Goal: Task Accomplishment & Management: Manage account settings

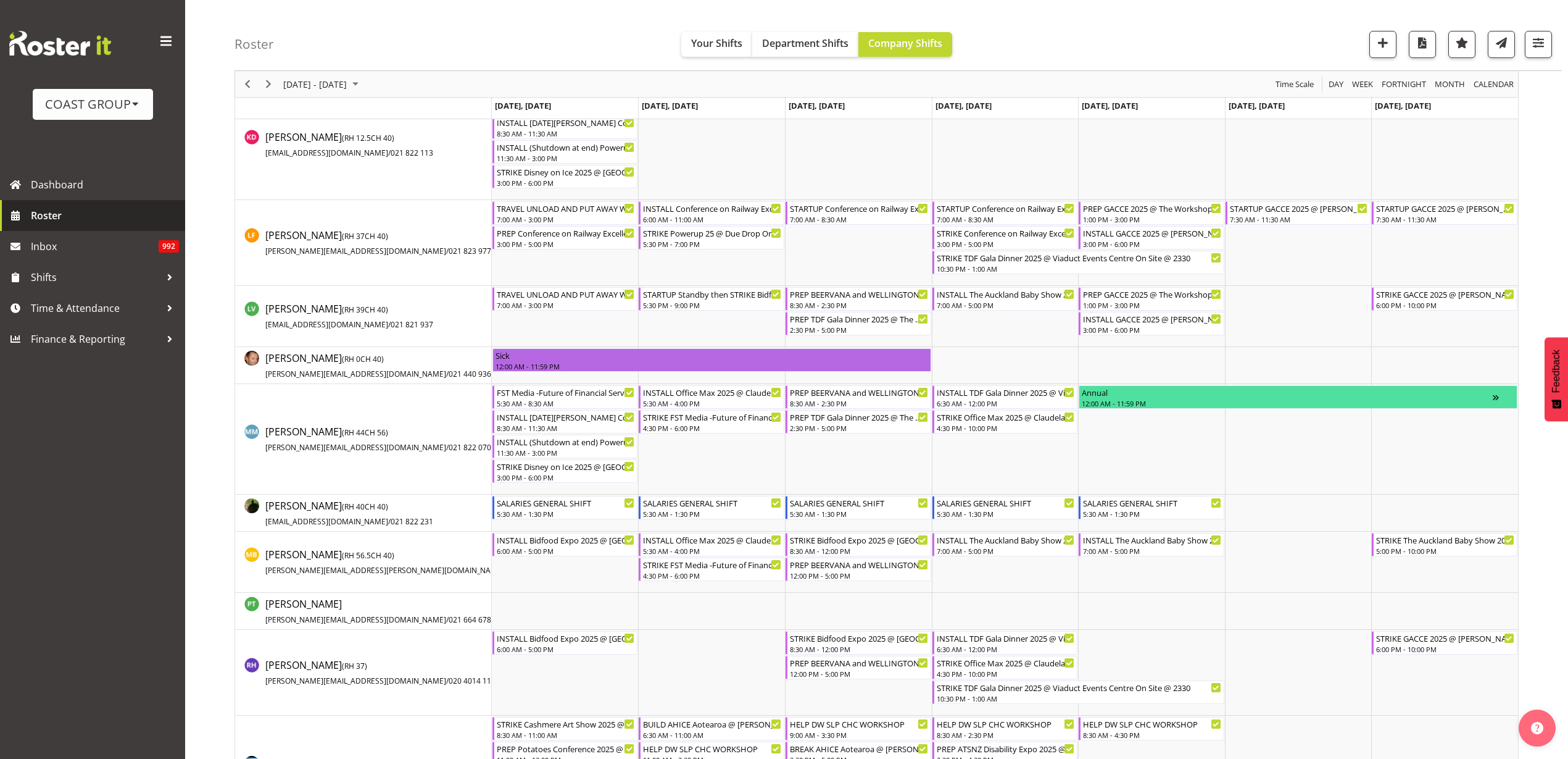
scroll to position [849, 0]
click at [55, 214] on span "Roster" at bounding box center [105, 215] width 148 height 18
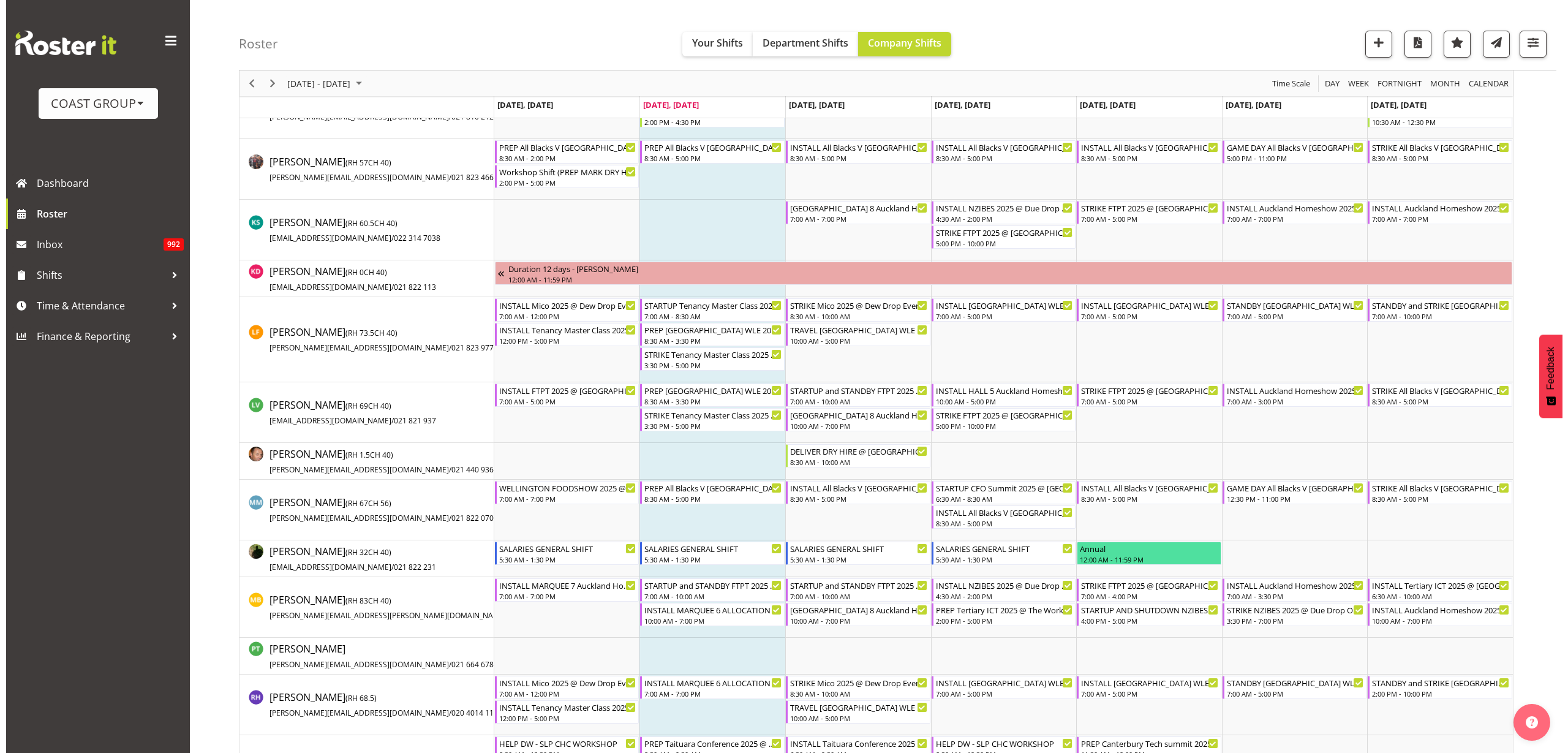
scroll to position [766, 0]
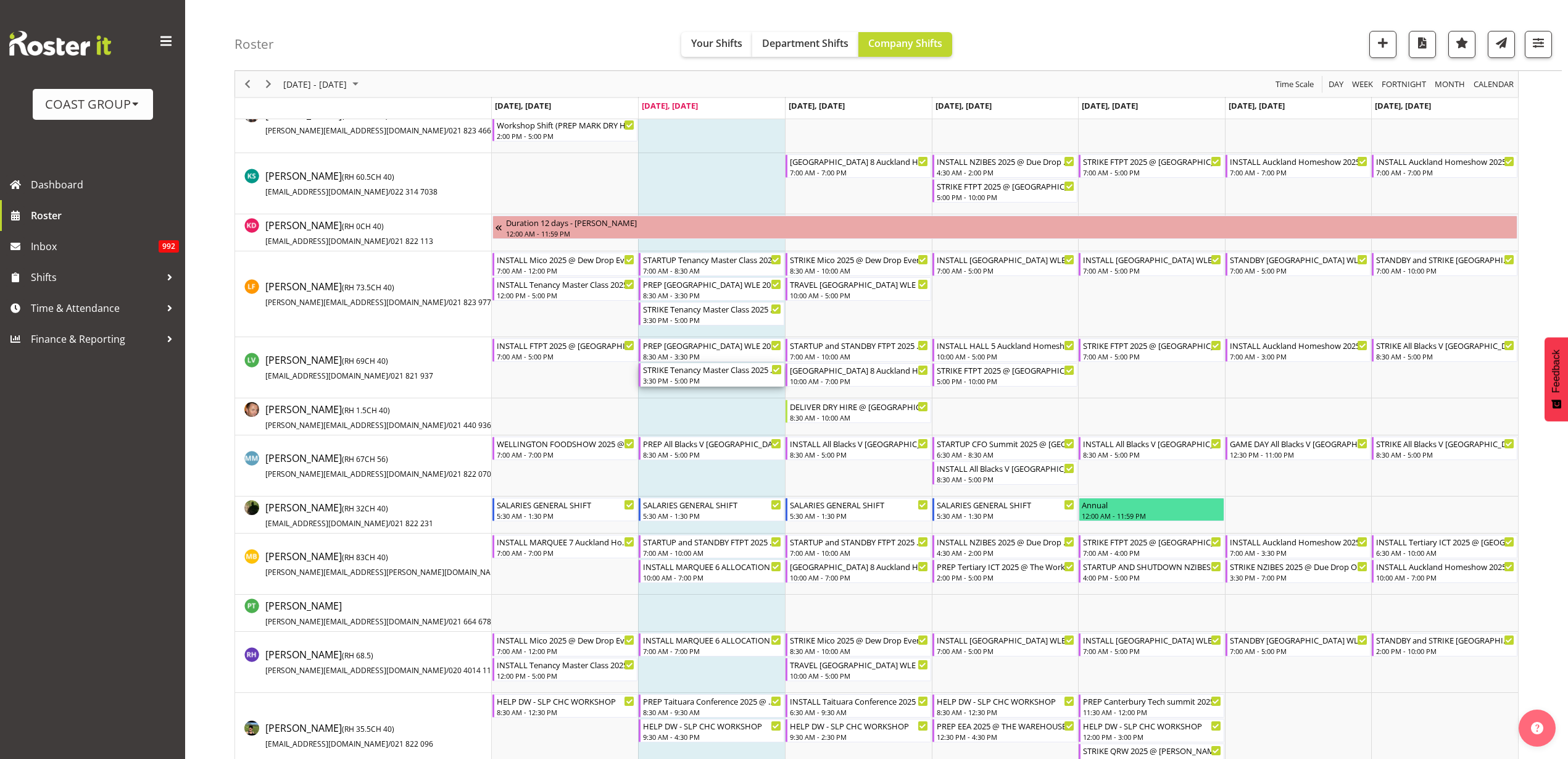
click at [689, 374] on div "STRIKE Tenancy Master Class 2025 @ The Cordis on site @ 1600" at bounding box center [712, 369] width 139 height 12
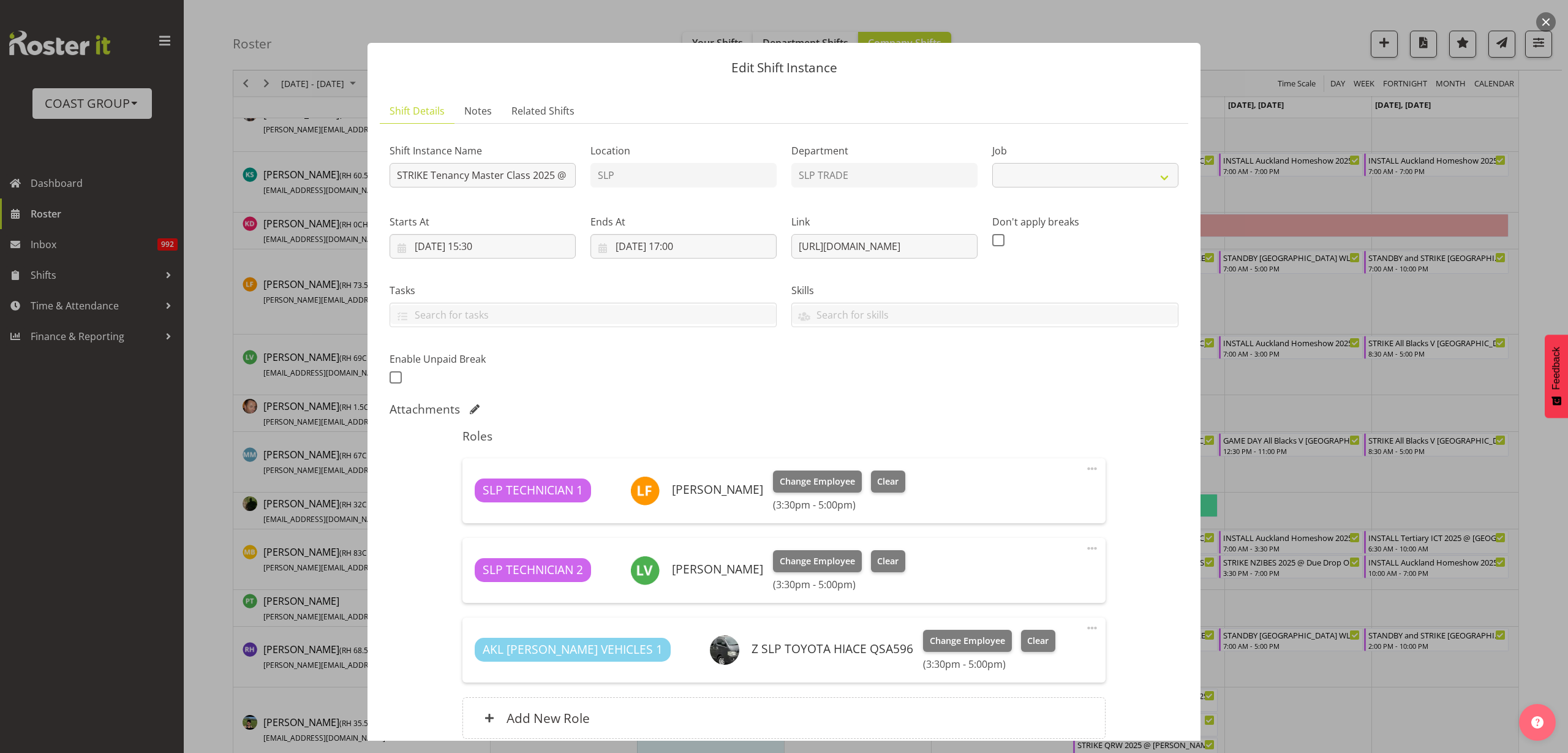
select select "10403"
drag, startPoint x: 789, startPoint y: 247, endPoint x: 1274, endPoint y: 258, distance: 485.1
click at [1275, 258] on div "Edit Shift Instance Shift Details Notes Related Shifts Shift Instance Name STRI…" at bounding box center [784, 376] width 1568 height 753
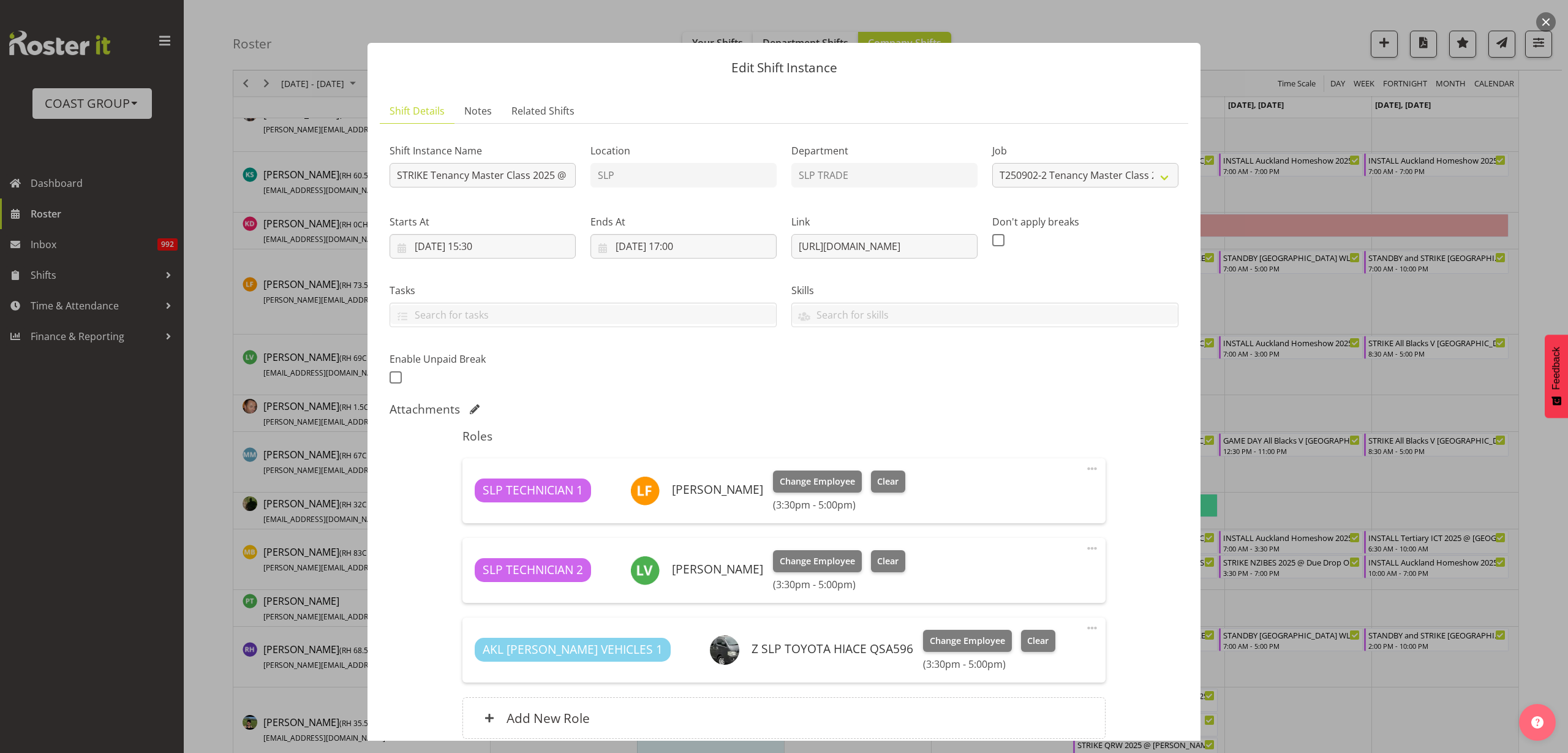
click at [1084, 547] on span at bounding box center [1091, 548] width 15 height 15
click at [1011, 619] on link "Delete" at bounding box center [1040, 622] width 118 height 22
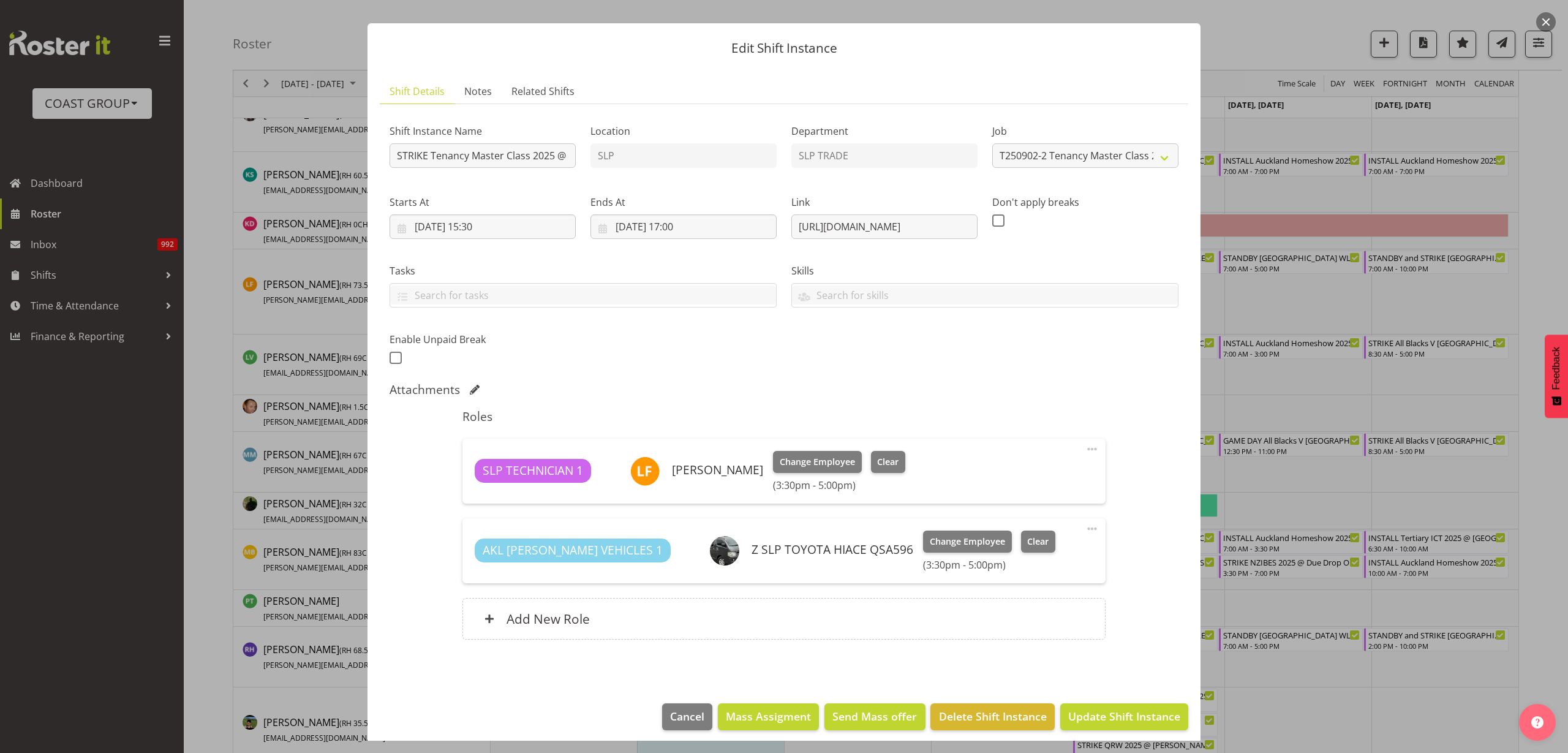
scroll to position [28, 0]
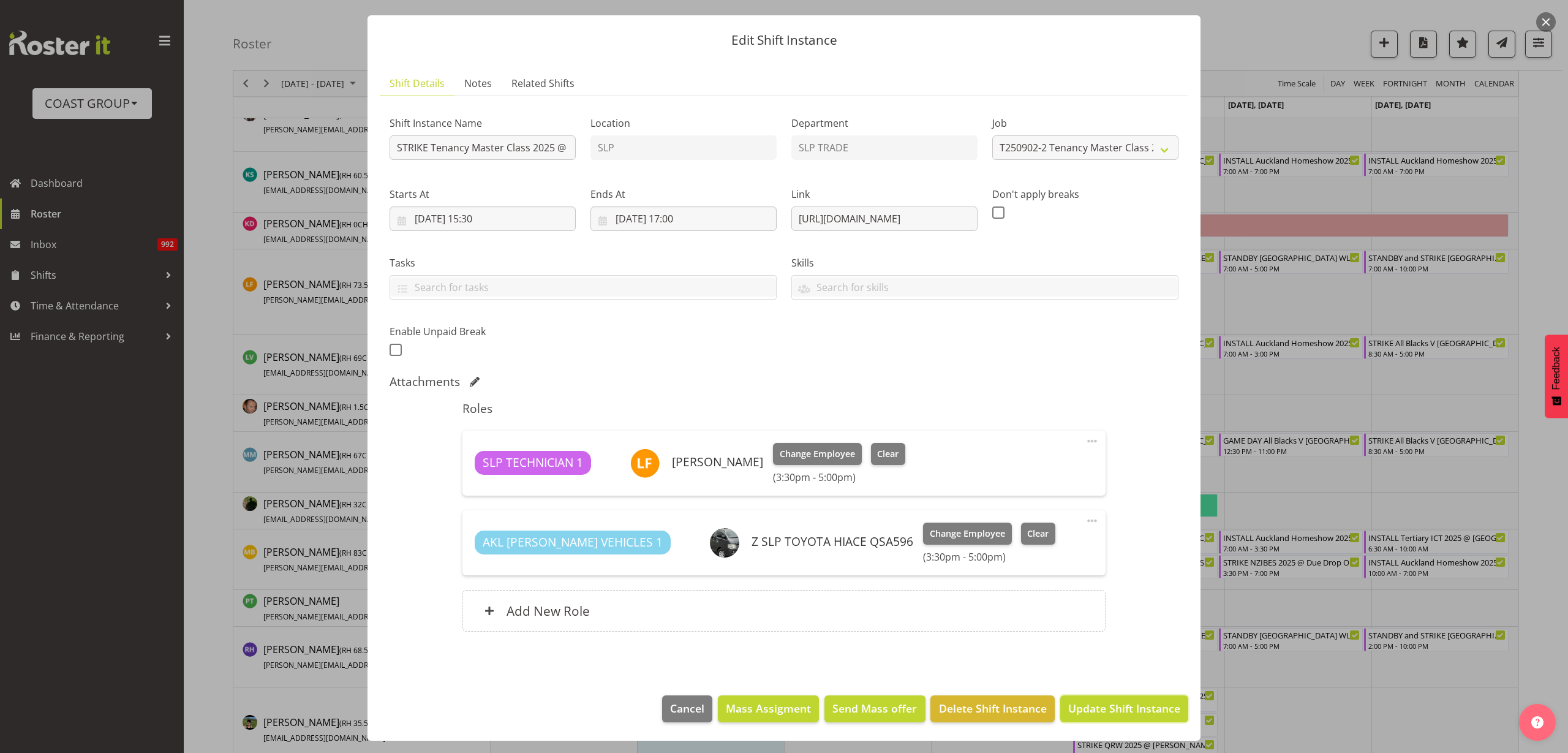
click at [1132, 706] on span "Update Shift Instance" at bounding box center [1124, 708] width 112 height 16
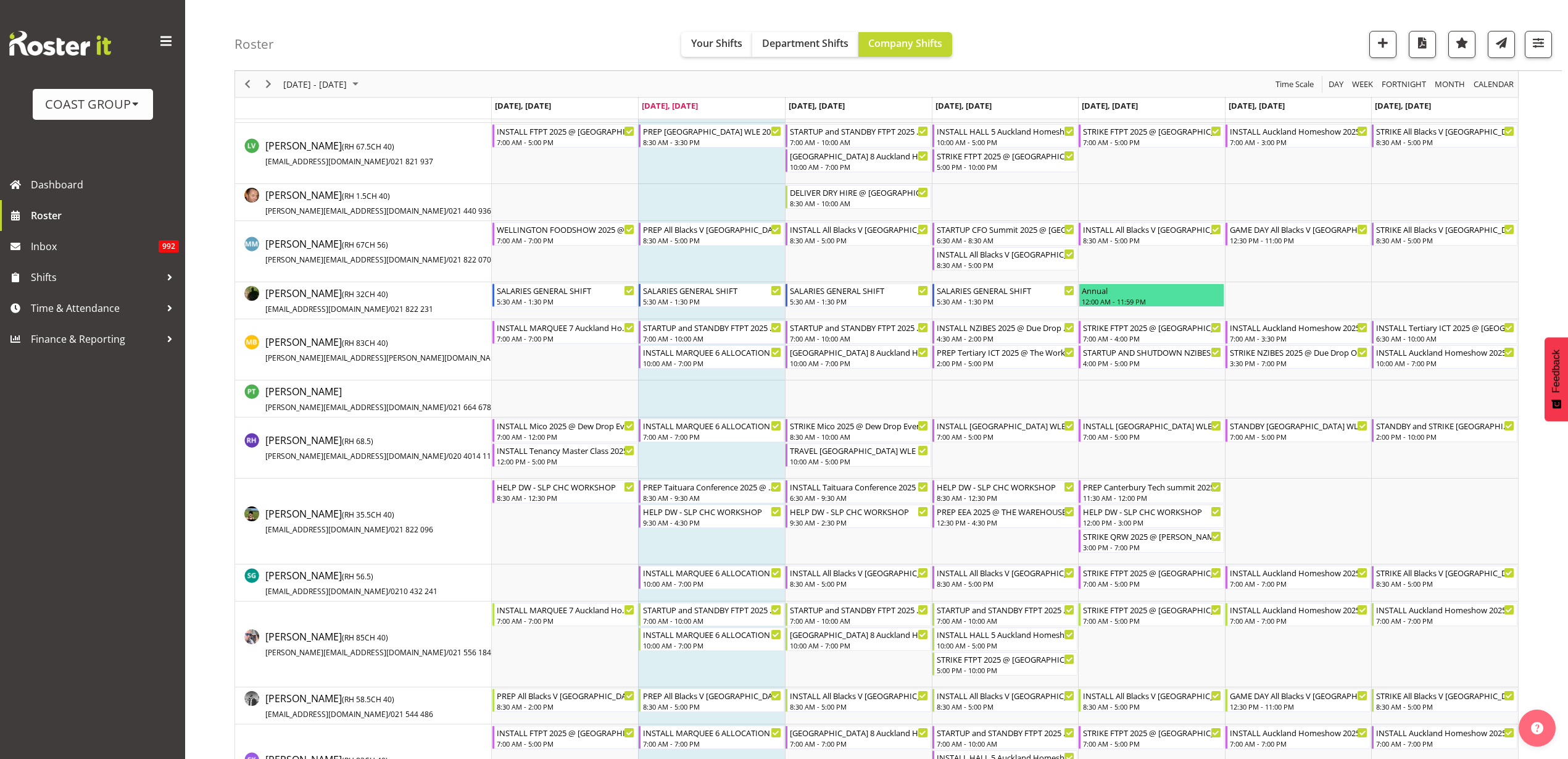
scroll to position [755, 0]
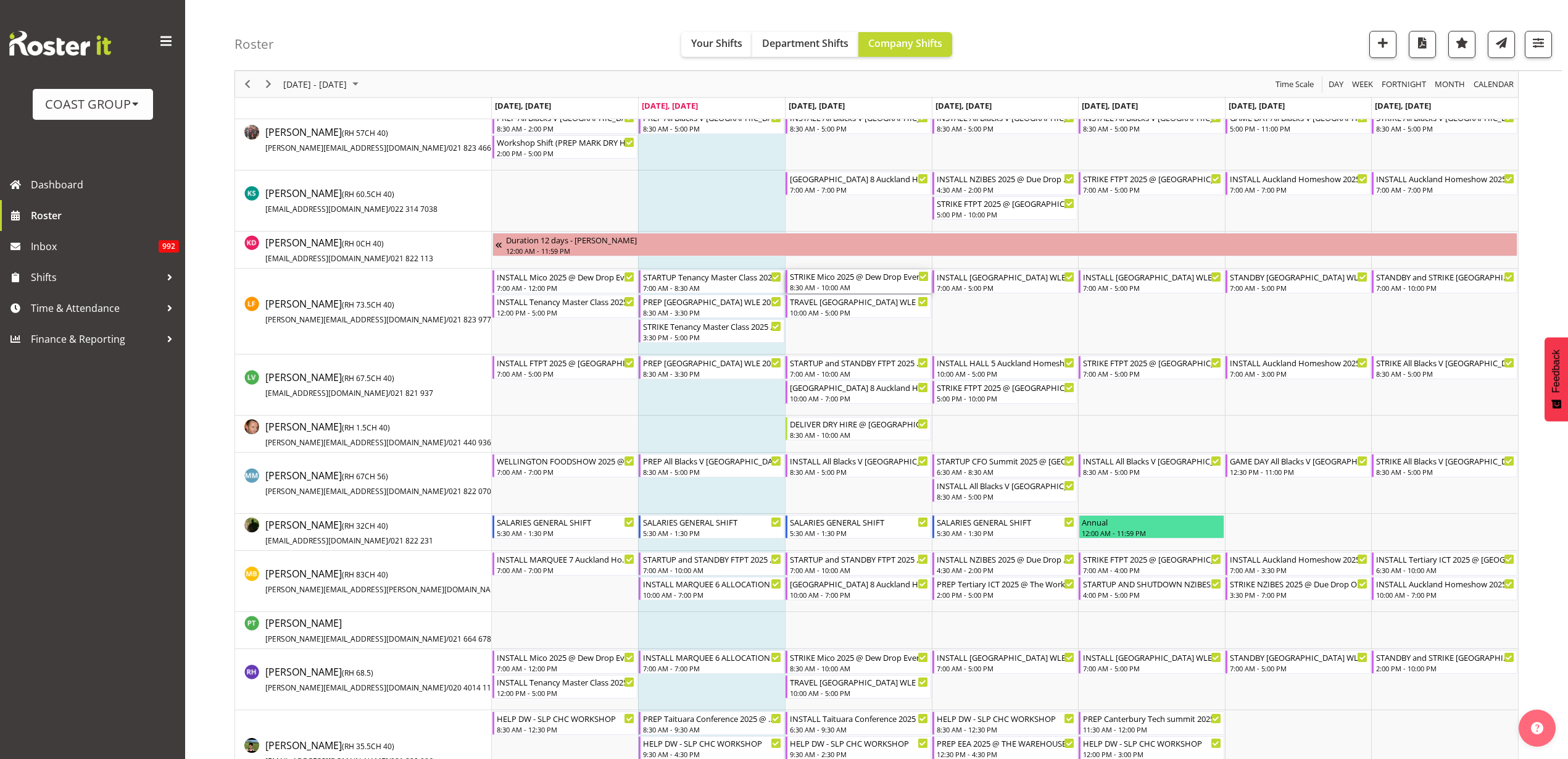
click at [836, 280] on div "STRIKE Mico 2025 @ Dew Drop Events On Site @ 0900" at bounding box center [859, 276] width 139 height 12
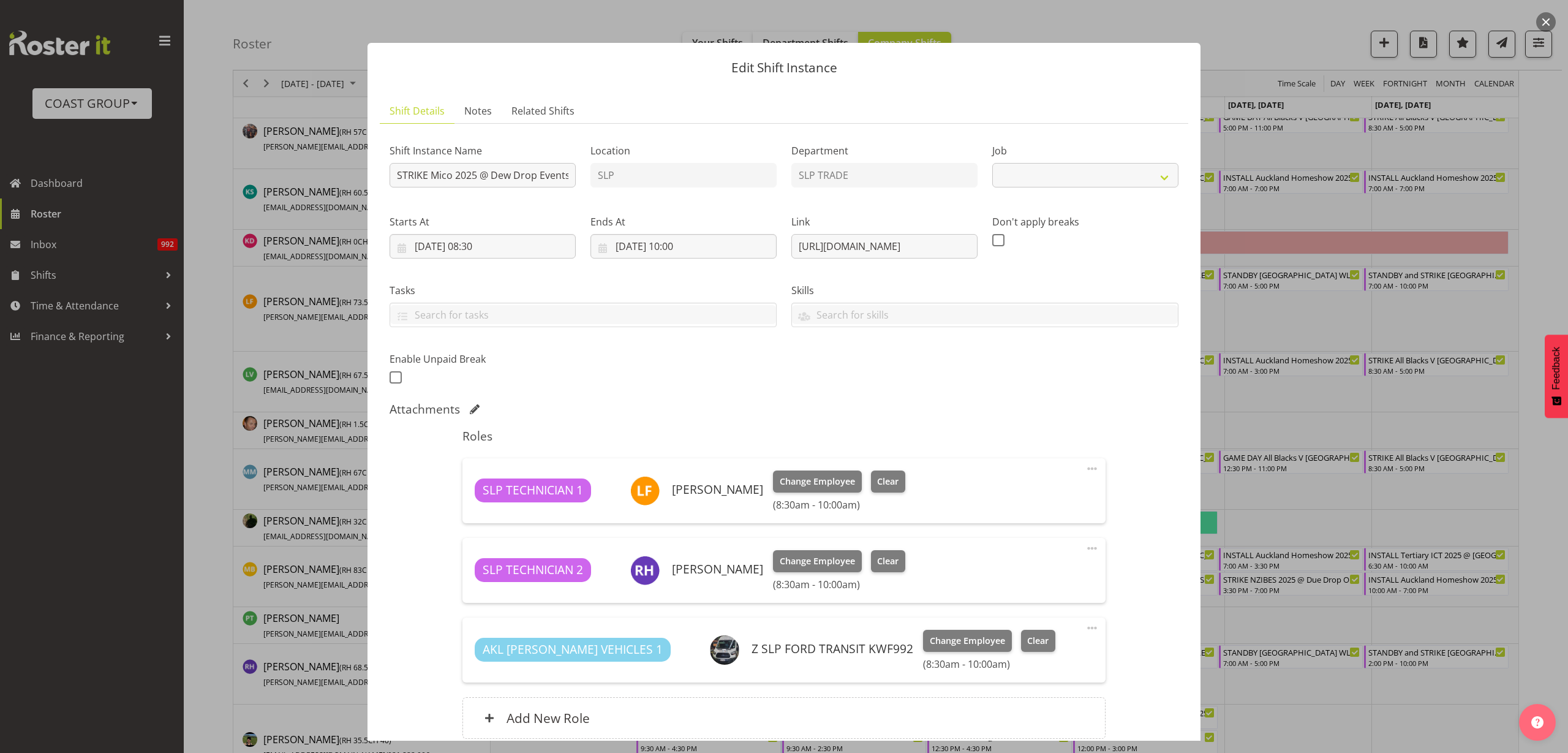
select select "10540"
click at [1084, 548] on span at bounding box center [1091, 548] width 15 height 15
click at [1154, 513] on div "Shift Instance Name STRIKE Mico 2025 @ Dew Drop Events On Site @ 0900 Location …" at bounding box center [784, 443] width 789 height 620
click at [1546, 20] on button "button" at bounding box center [1545, 21] width 20 height 20
